Goal: Navigation & Orientation: Find specific page/section

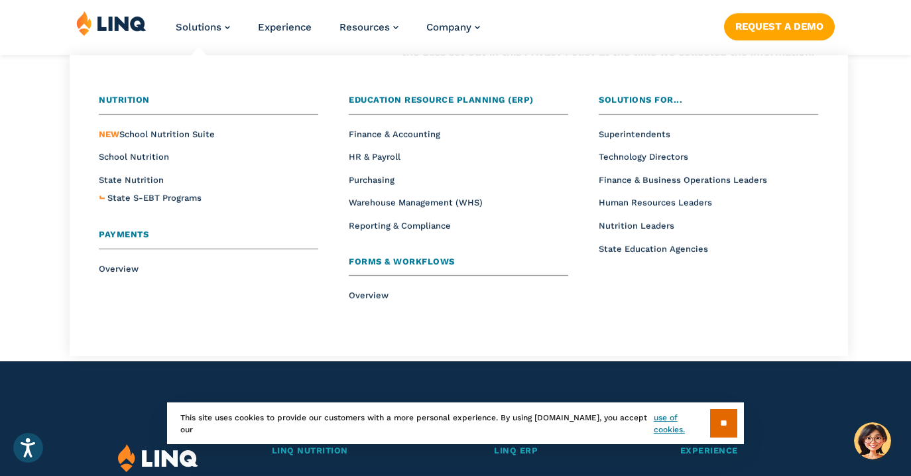
scroll to position [10262, 0]
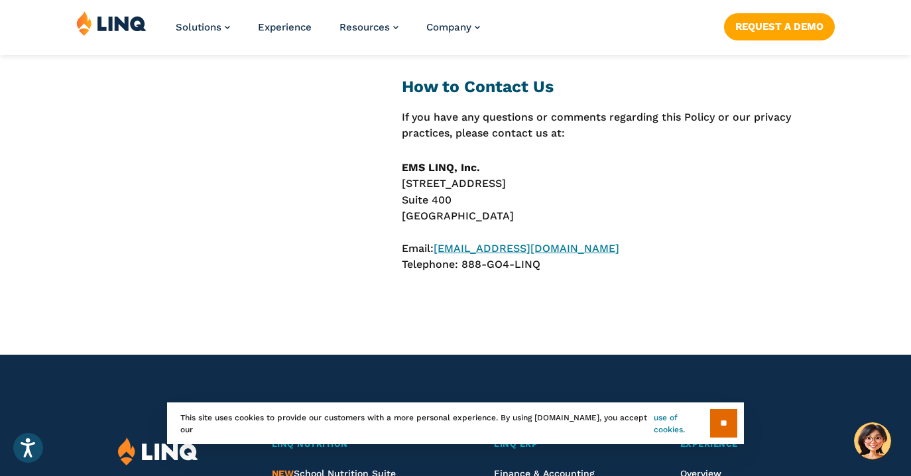
click at [667, 419] on link "use of cookies." at bounding box center [682, 424] width 56 height 24
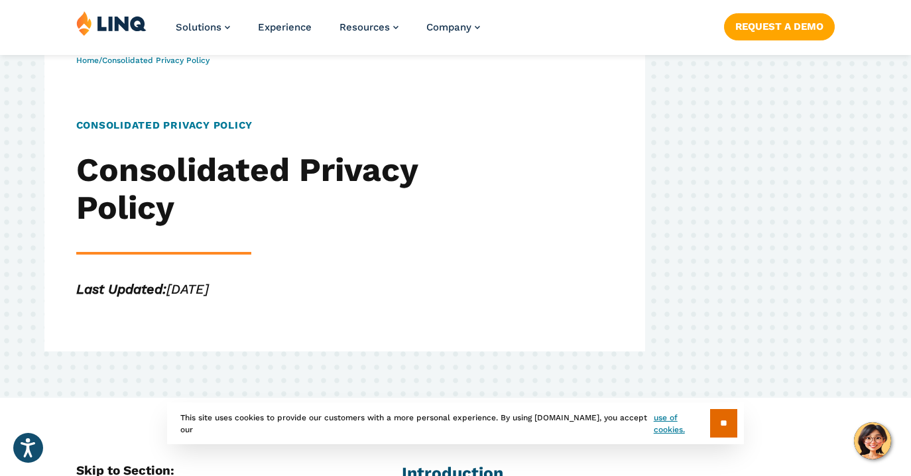
scroll to position [109, 0]
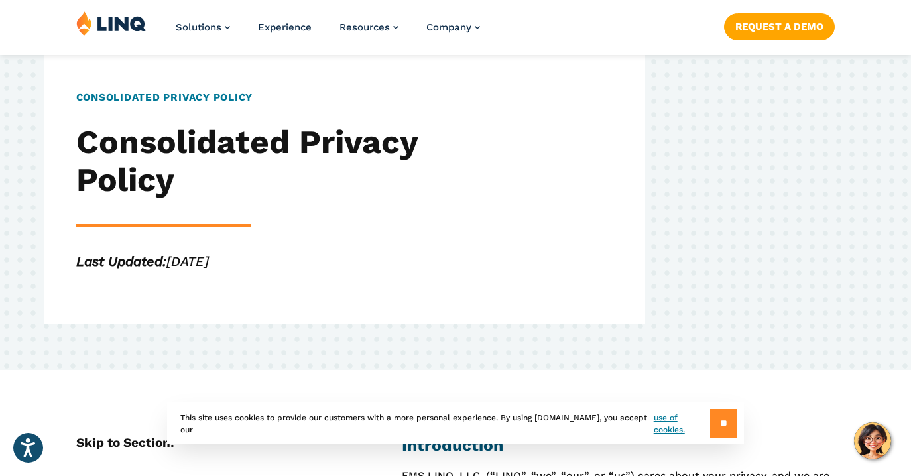
click at [714, 417] on input "**" at bounding box center [723, 423] width 27 height 29
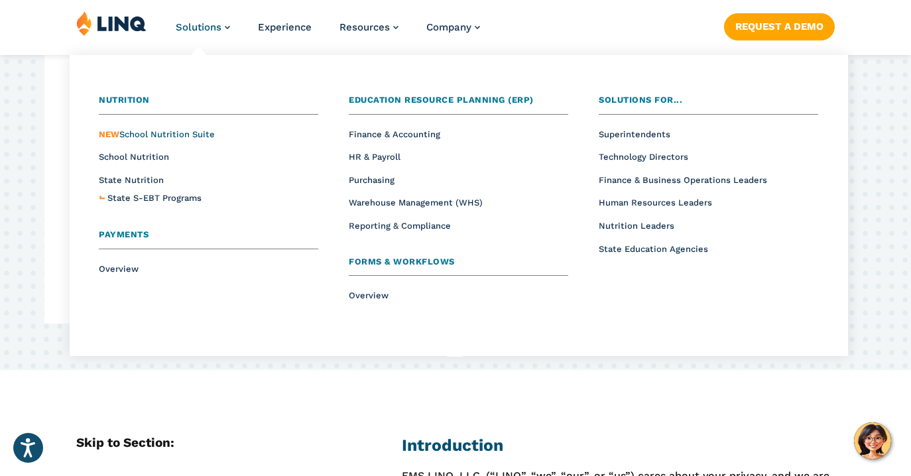
click at [105, 134] on span "NEW" at bounding box center [109, 134] width 21 height 10
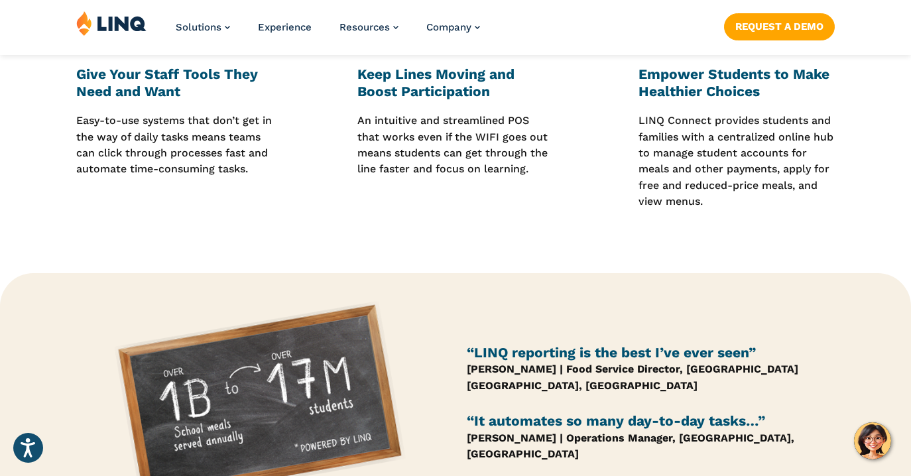
scroll to position [805, 0]
